Goal: Navigation & Orientation: Understand site structure

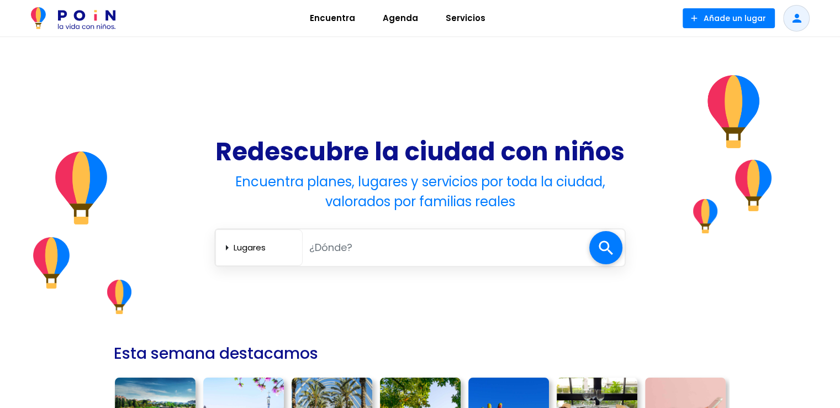
click at [331, 20] on span "Encuentra" at bounding box center [332, 18] width 55 height 18
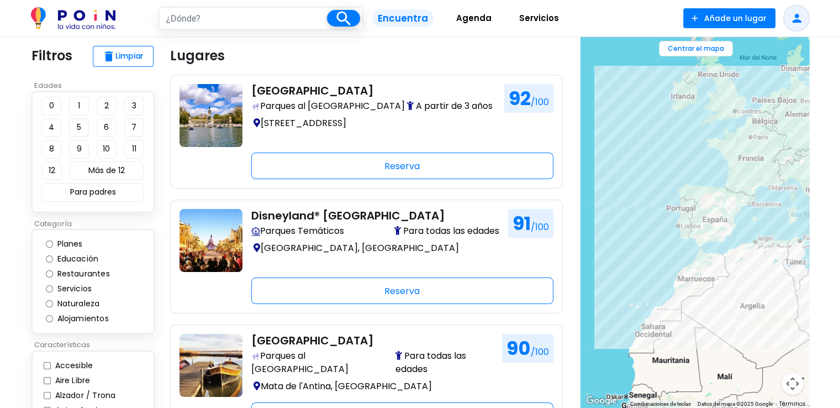
click at [471, 16] on span "Agenda" at bounding box center [473, 18] width 45 height 18
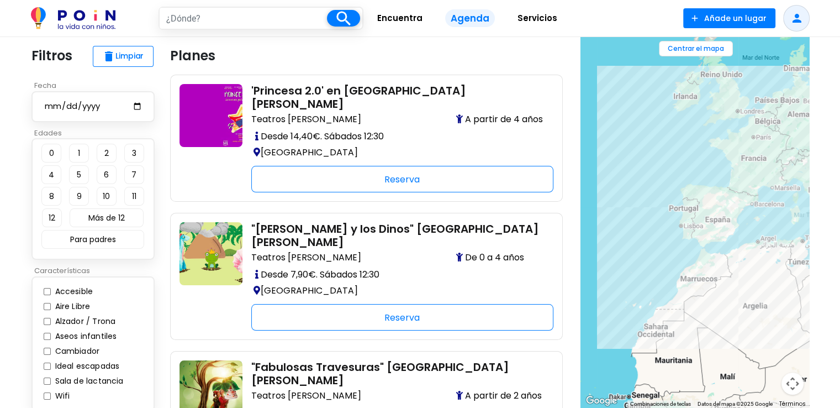
click at [532, 15] on span "Servicios" at bounding box center [538, 18] width 50 height 18
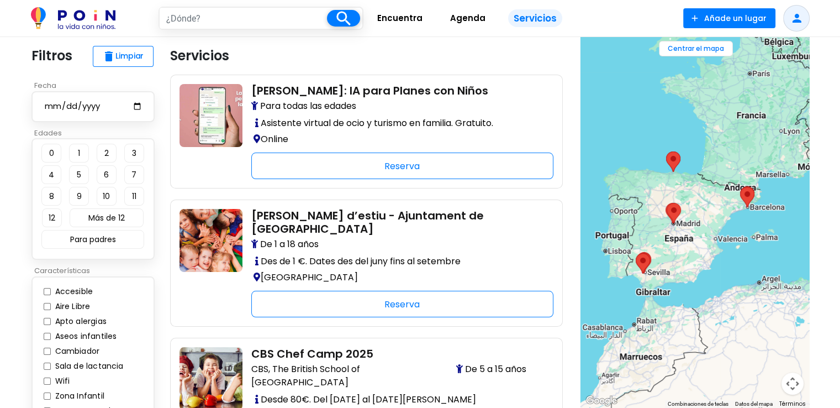
click at [80, 18] on img at bounding box center [73, 18] width 85 height 22
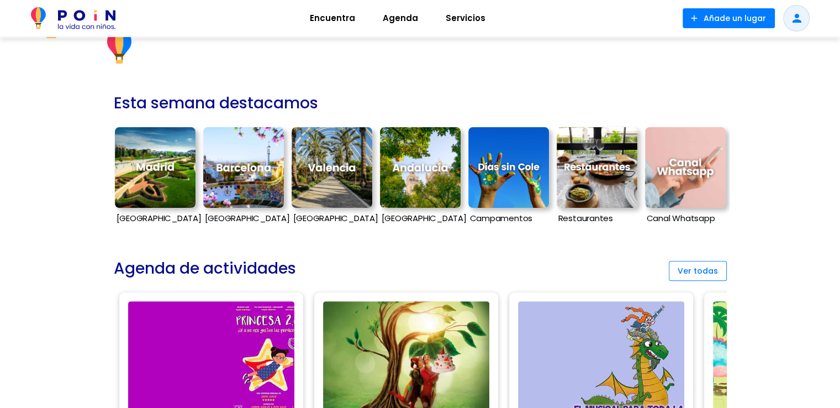
scroll to position [246, 0]
